Goal: Task Accomplishment & Management: Manage account settings

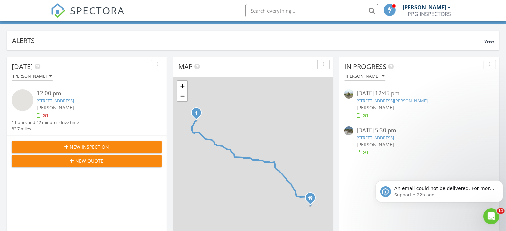
scroll to position [67, 0]
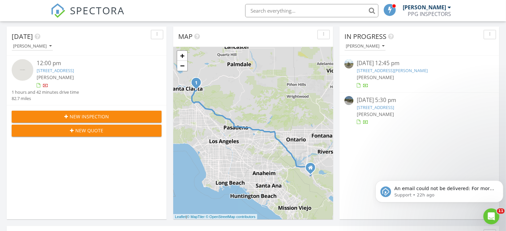
click at [394, 108] on link "[STREET_ADDRESS]" at bounding box center [375, 108] width 37 height 6
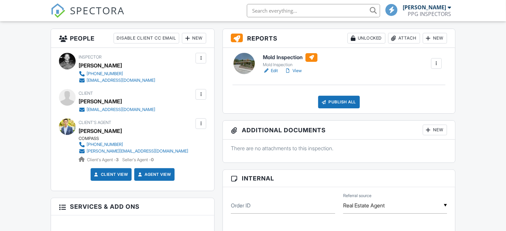
click at [402, 37] on div "Attach" at bounding box center [404, 38] width 32 height 11
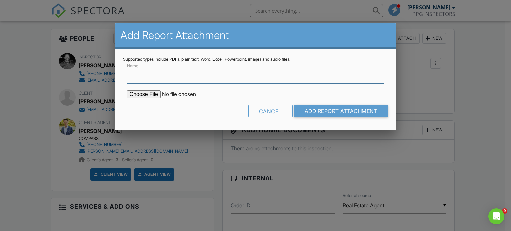
click at [146, 76] on input "Name" at bounding box center [255, 76] width 257 height 16
type input "Mold Report"
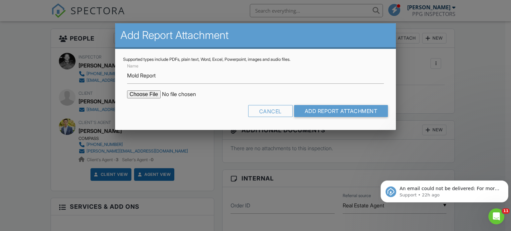
click at [139, 93] on input "file" at bounding box center [183, 95] width 113 height 8
type input "C:\fakepath\MoldReport_53030284_ForPrint.pdf"
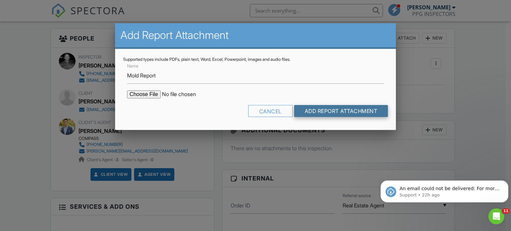
click at [330, 113] on input "Add Report Attachment" at bounding box center [341, 111] width 94 height 12
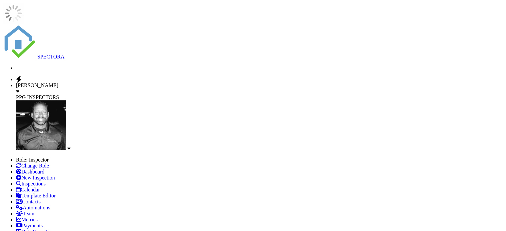
scroll to position [142, 0]
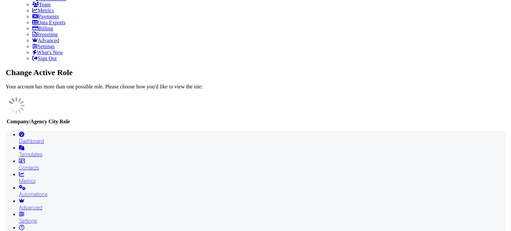
scroll to position [0, 0]
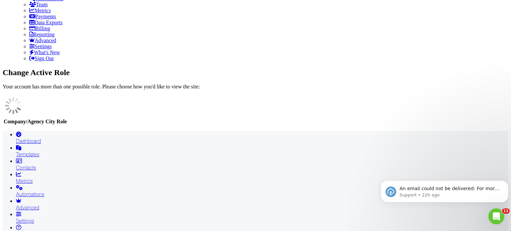
type input "C:\fakepath\got-mold_orig.png"
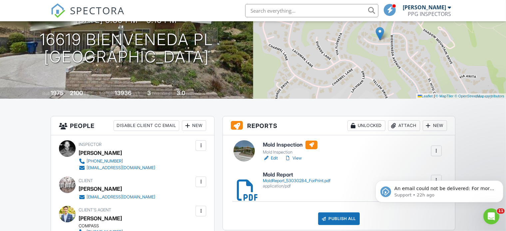
scroll to position [67, 0]
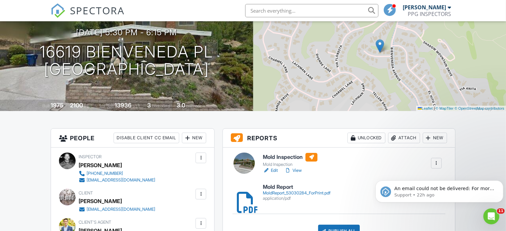
click at [274, 170] on link "Edit" at bounding box center [270, 170] width 15 height 7
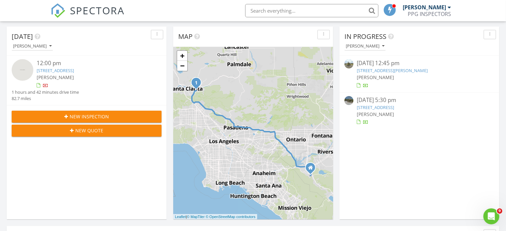
click at [401, 68] on link "10229 S Van Ness Ave, Inglewood, CA 90303" at bounding box center [392, 71] width 71 height 6
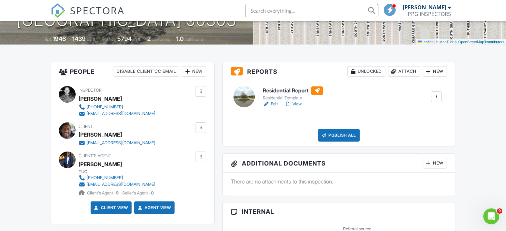
click at [274, 104] on link "Edit" at bounding box center [270, 104] width 15 height 7
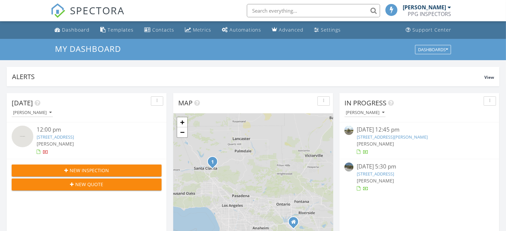
scroll to position [618, 517]
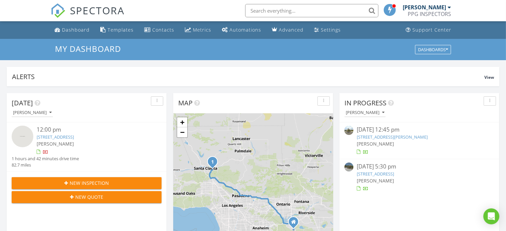
click at [386, 138] on link "[STREET_ADDRESS][PERSON_NAME]" at bounding box center [392, 137] width 71 height 6
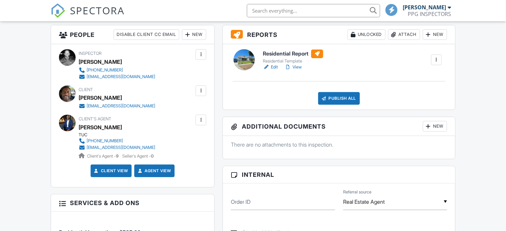
scroll to position [166, 0]
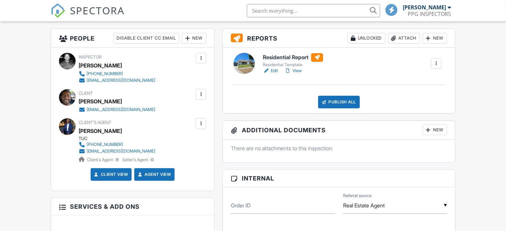
click at [274, 71] on link "Edit" at bounding box center [270, 71] width 15 height 7
